Goal: Transaction & Acquisition: Book appointment/travel/reservation

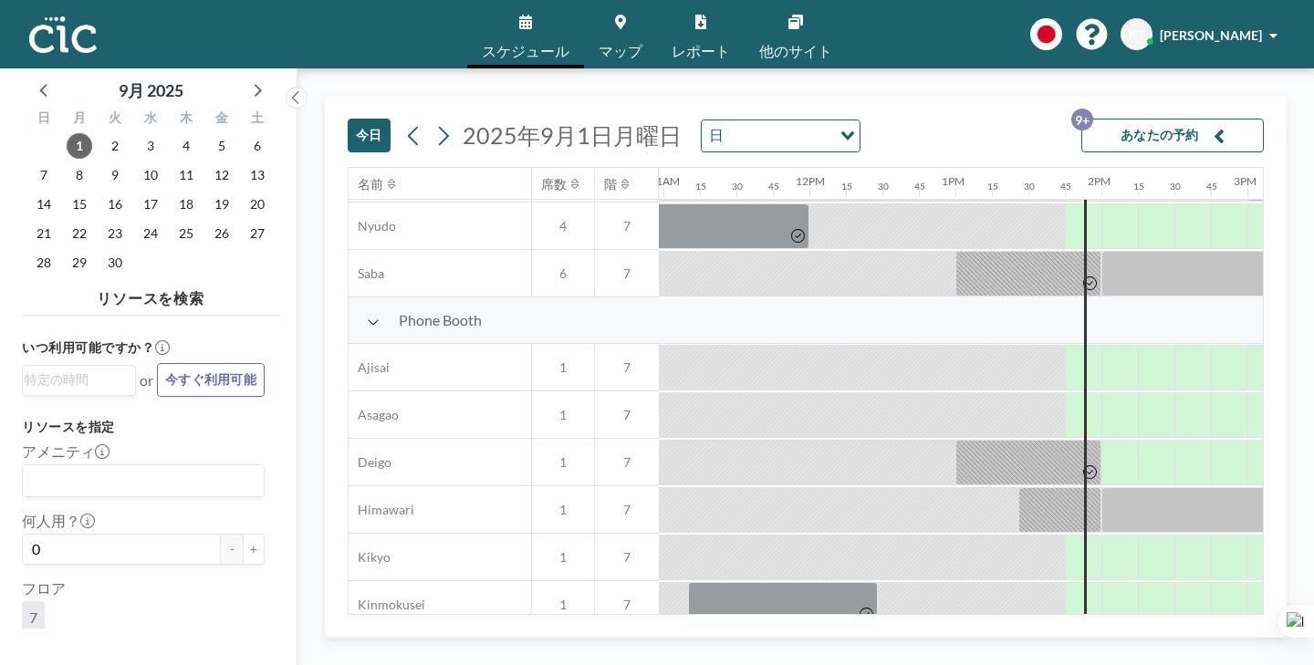
scroll to position [394, 1602]
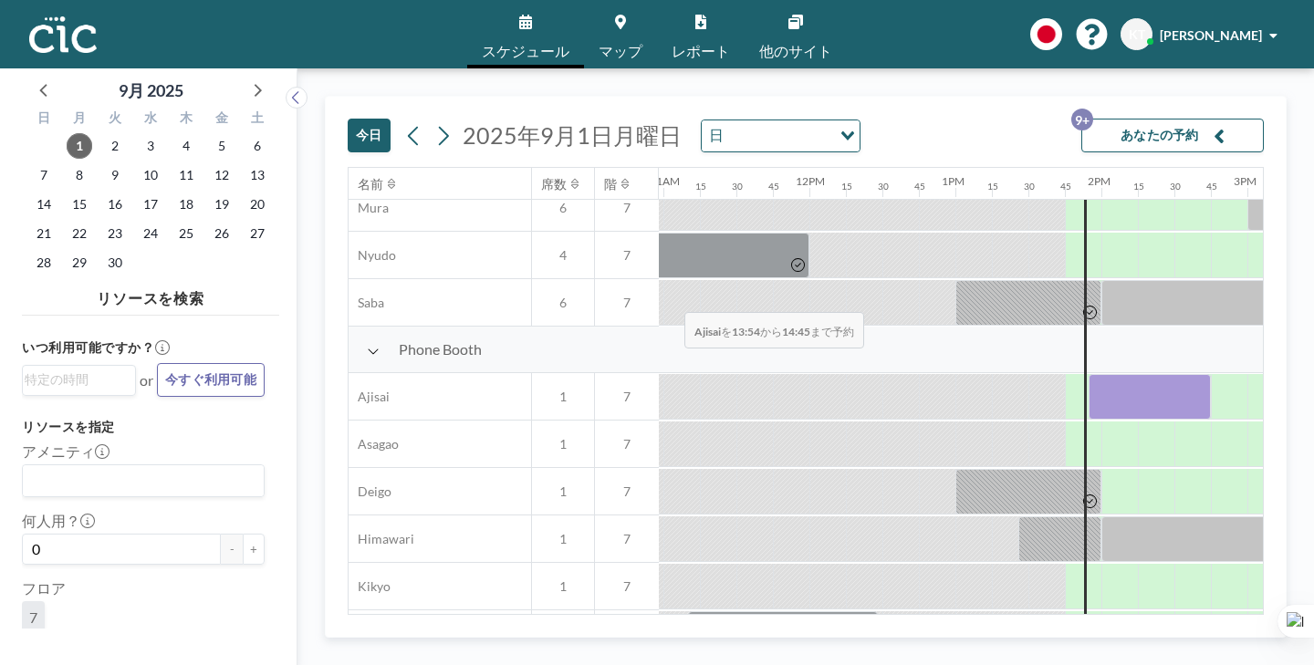
drag, startPoint x: 591, startPoint y: 243, endPoint x: 679, endPoint y: 269, distance: 91.5
click at [1089, 374] on div at bounding box center [1150, 397] width 122 height 46
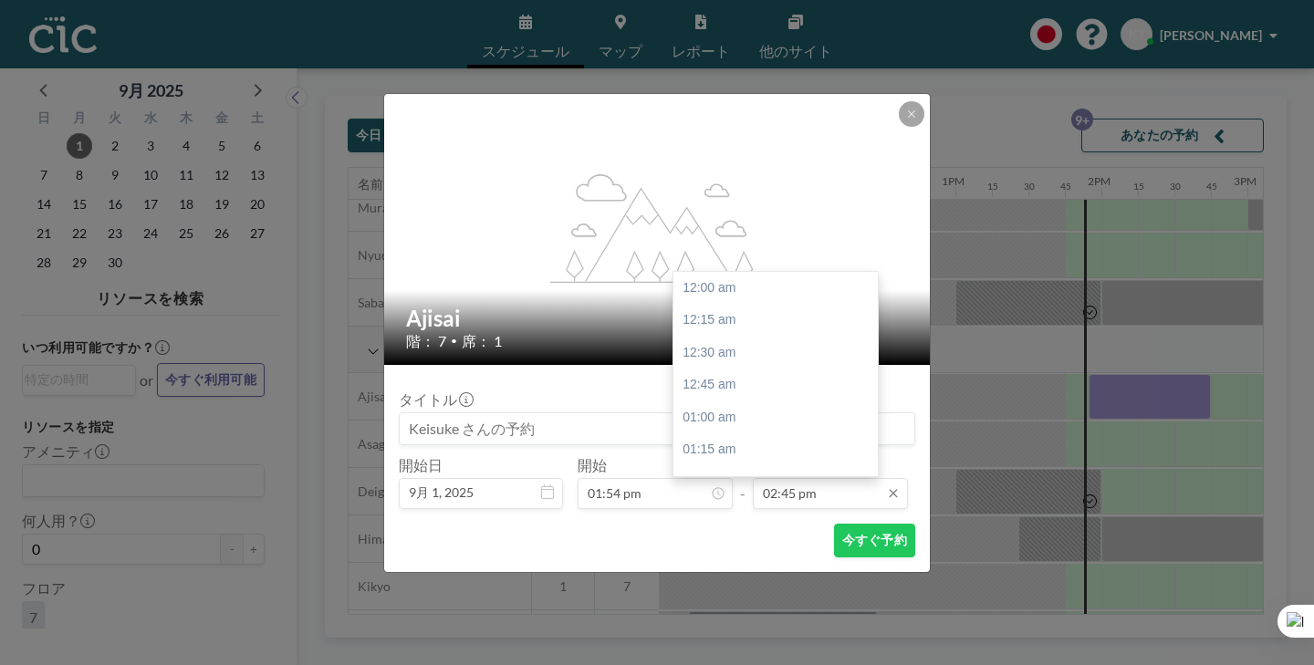
scroll to position [1718, 0]
click at [774, 478] on input "02:45 pm" at bounding box center [830, 493] width 155 height 31
click at [741, 632] on div "04:00 pm" at bounding box center [775, 648] width 204 height 33
type input "04:00 pm"
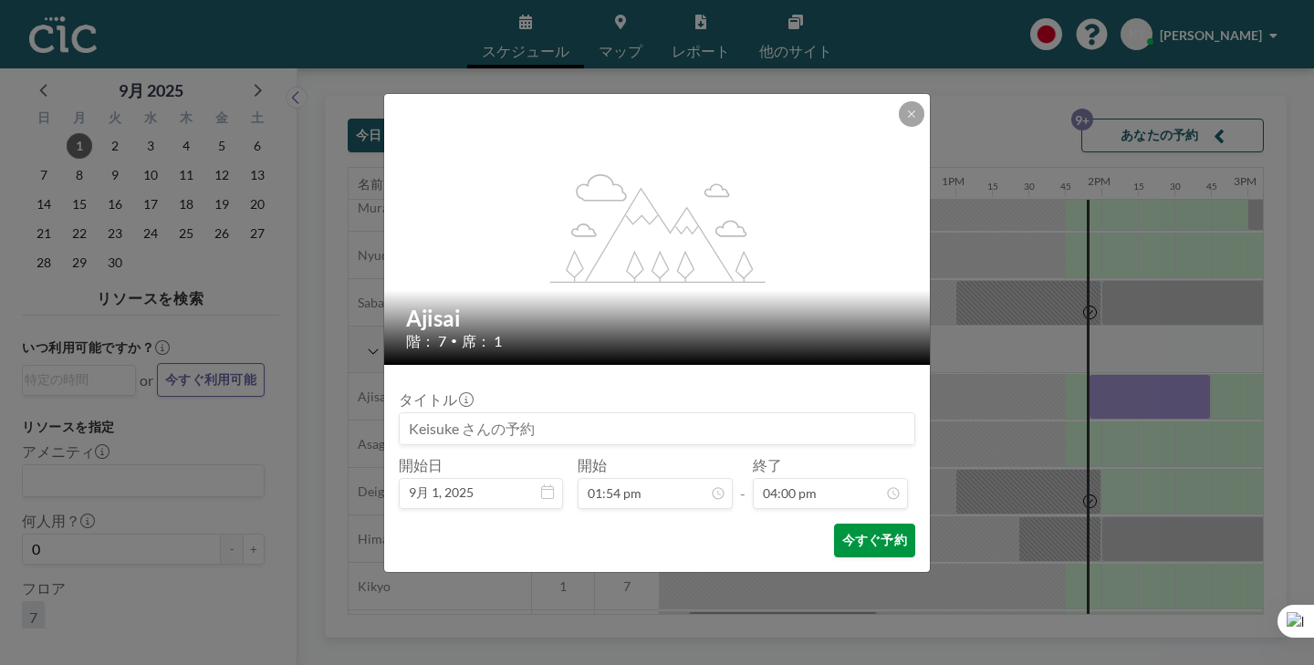
scroll to position [1864, 0]
click at [834, 524] on button "今すぐ予約" at bounding box center [874, 541] width 81 height 34
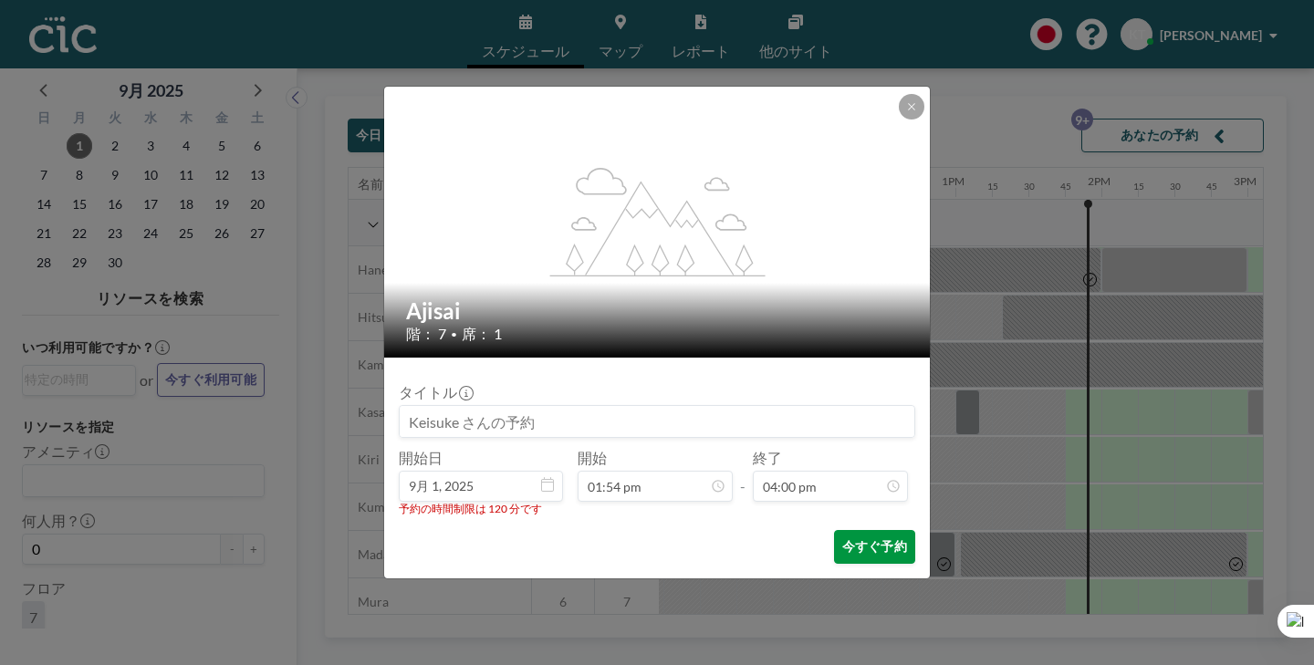
click at [851, 530] on button "今すぐ予約" at bounding box center [874, 547] width 81 height 34
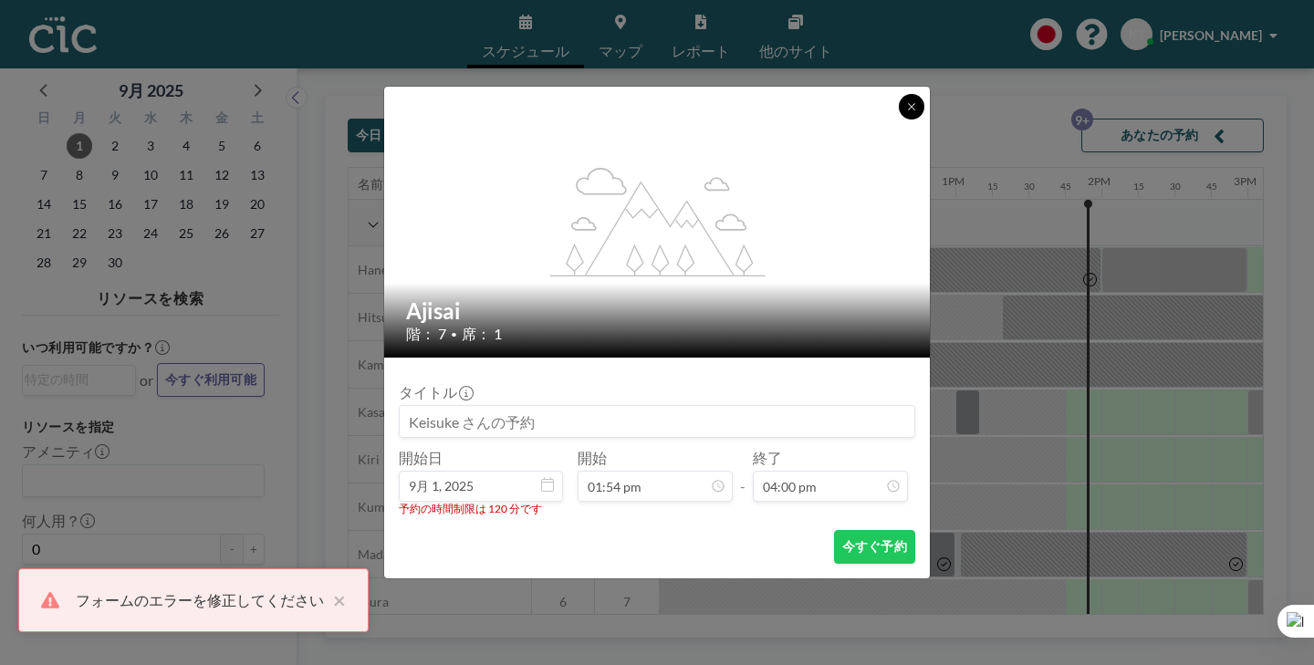
click at [899, 120] on button at bounding box center [912, 107] width 26 height 26
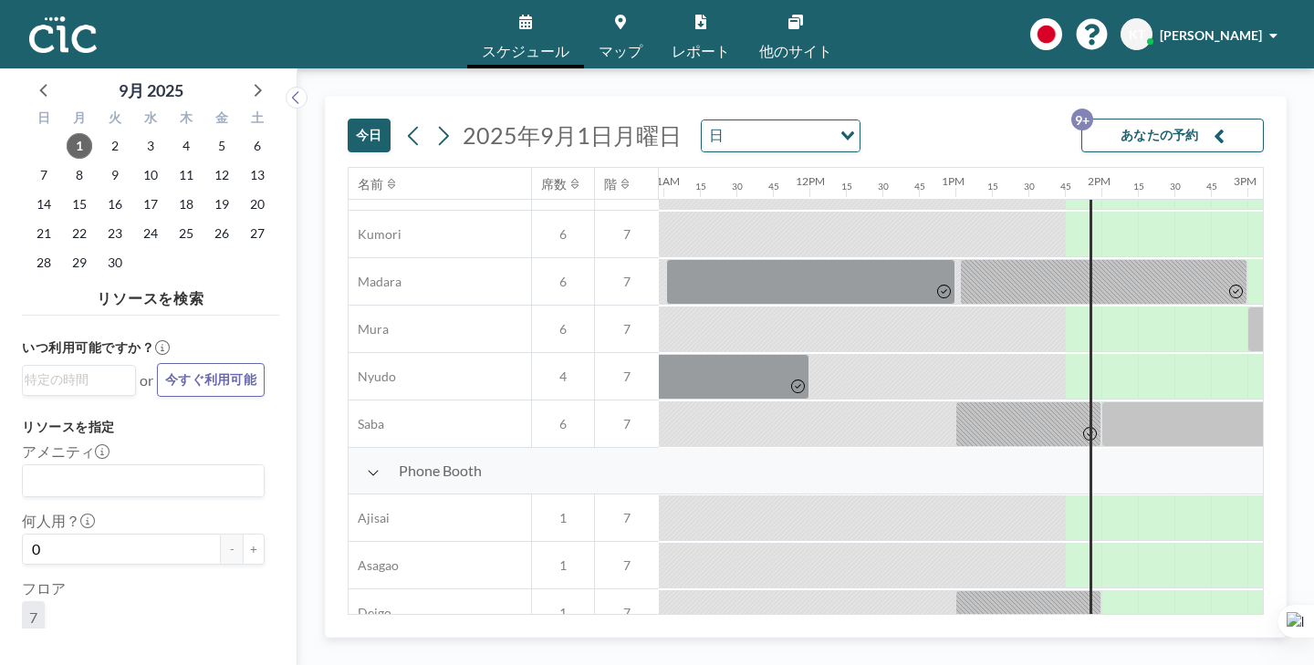
scroll to position [288, 1602]
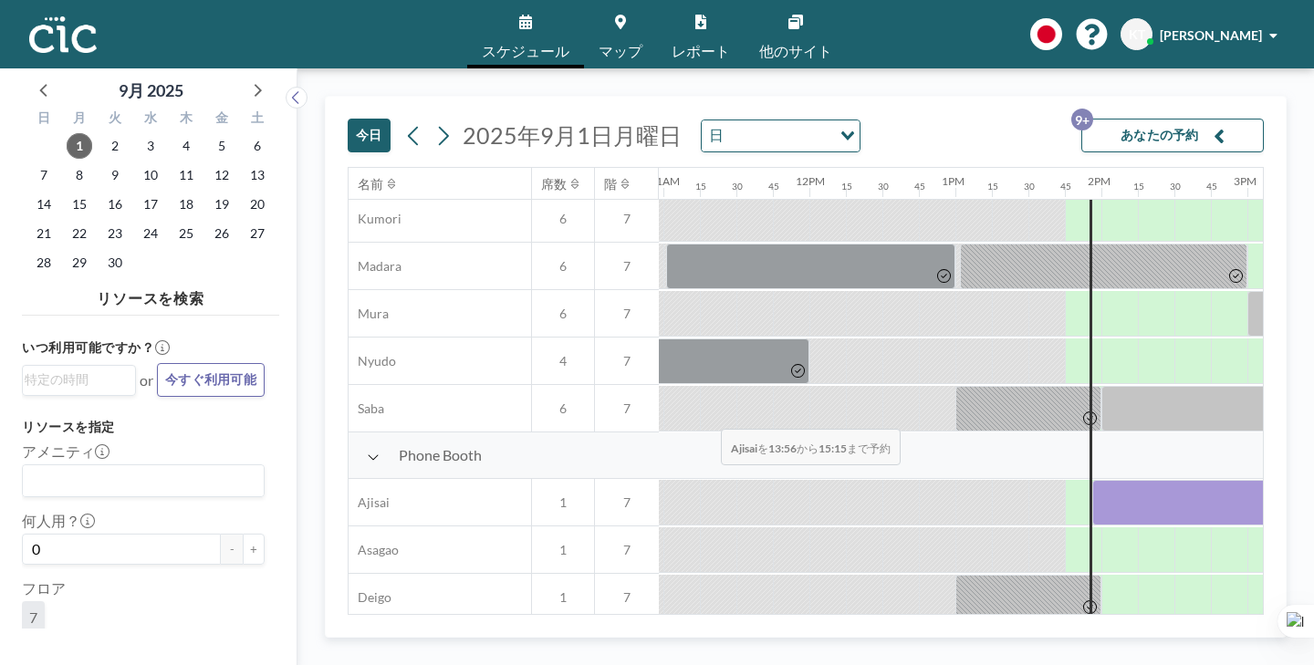
drag, startPoint x: 591, startPoint y: 363, endPoint x: 715, endPoint y: 386, distance: 126.2
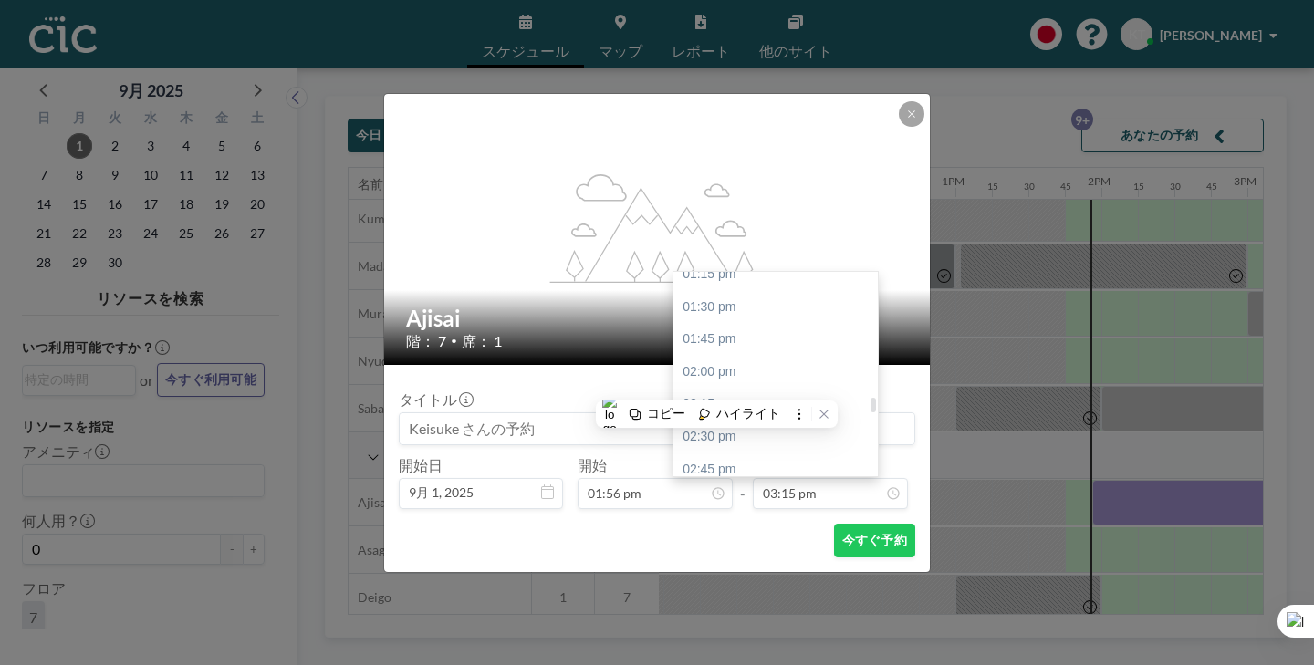
scroll to position [1724, 0]
click at [729, 496] on div "03:00 pm" at bounding box center [775, 512] width 204 height 33
type input "03:00 pm"
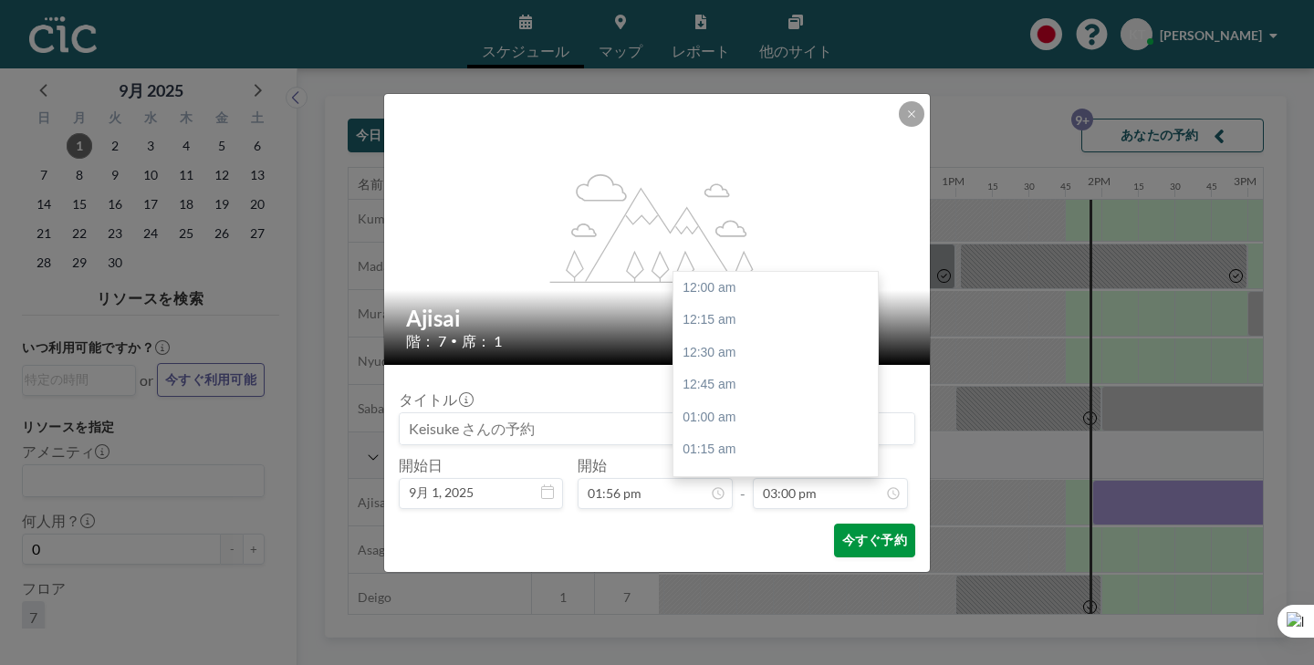
scroll to position [1748, 0]
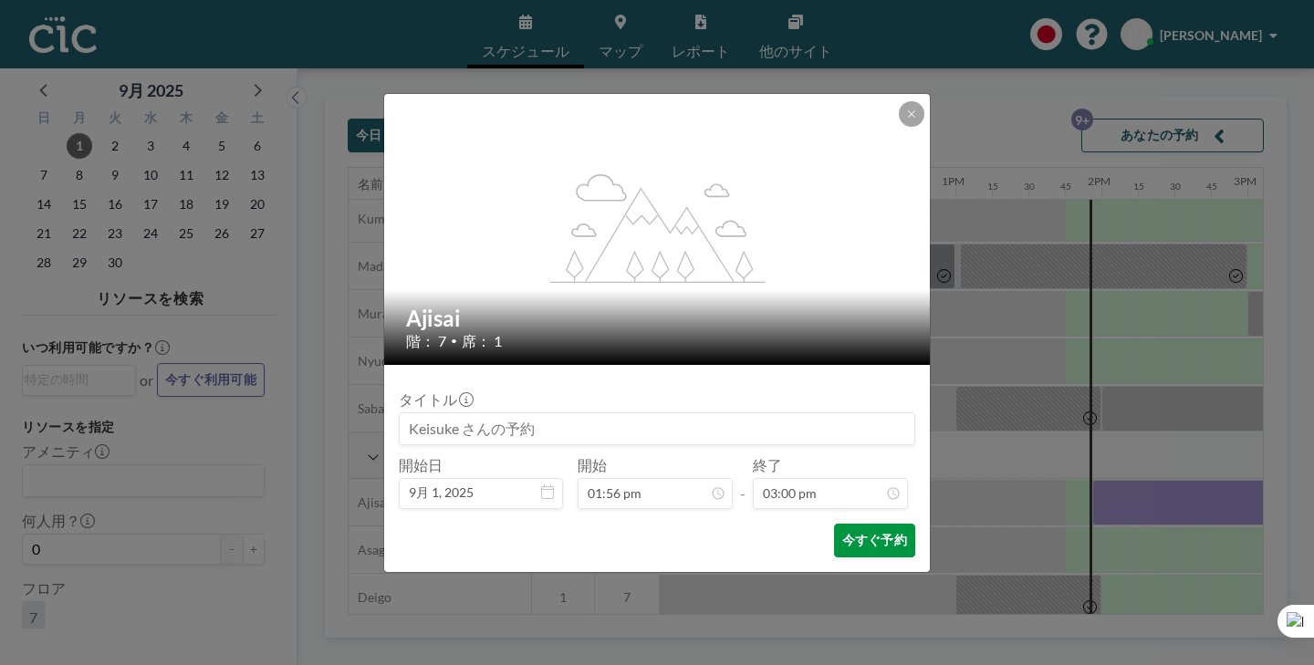
click at [834, 524] on button "今すぐ予約" at bounding box center [874, 541] width 81 height 34
click at [587, 413] on input at bounding box center [657, 428] width 515 height 31
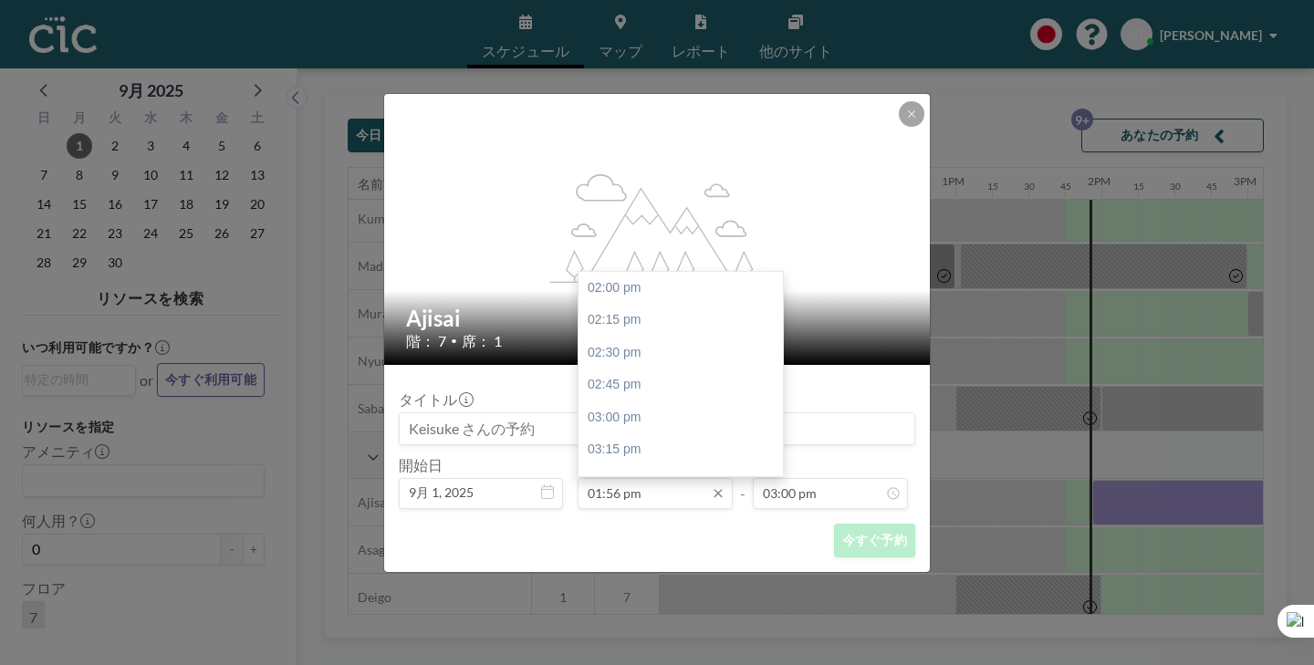
click at [641, 478] on input "01:56 pm" at bounding box center [655, 493] width 155 height 31
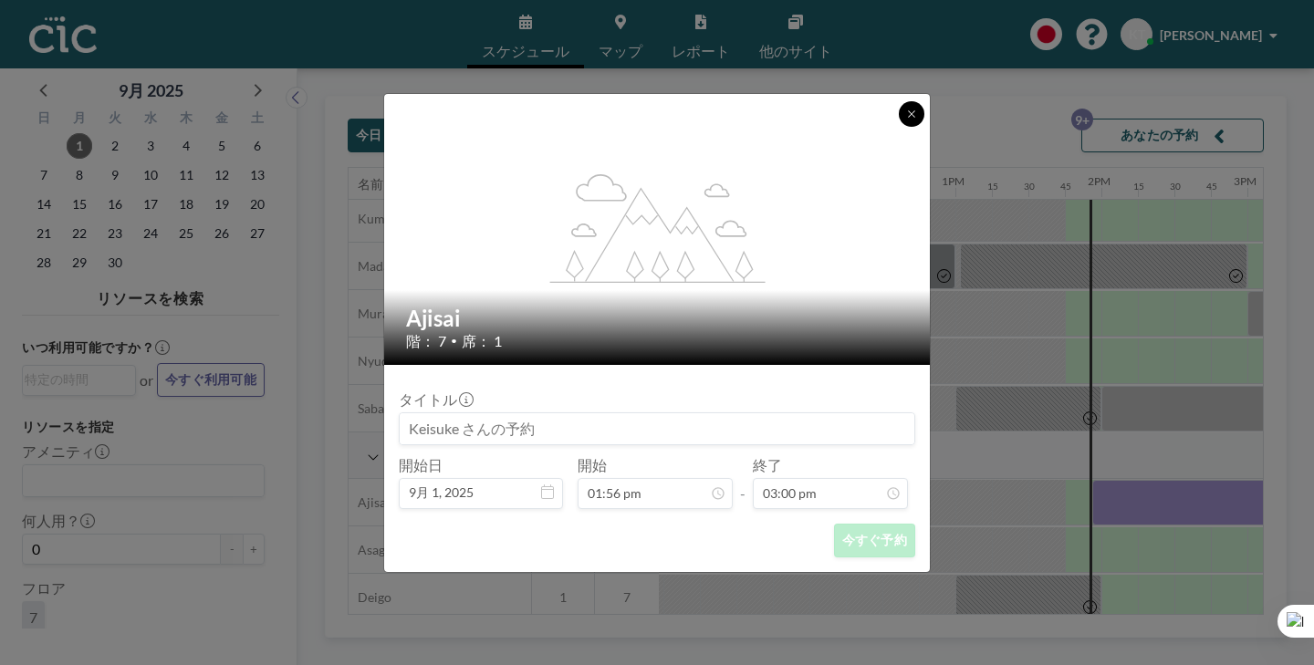
click at [906, 120] on icon at bounding box center [911, 114] width 11 height 11
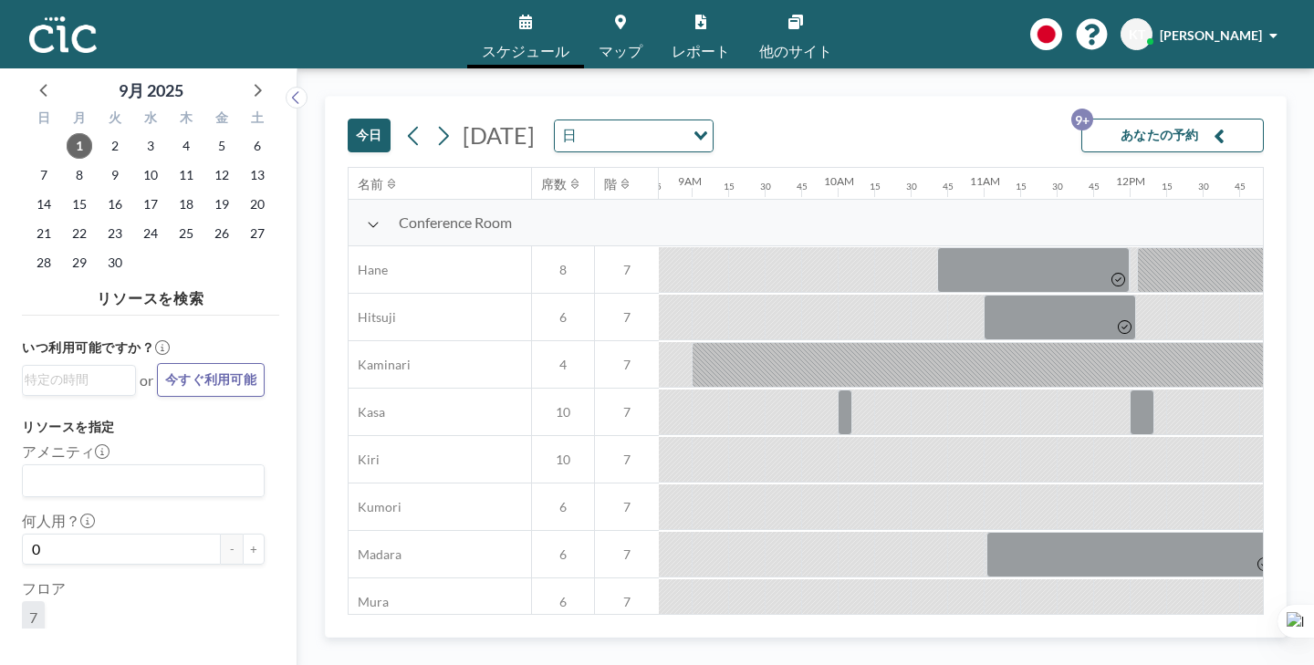
scroll to position [0, 1602]
